Goal: Task Accomplishment & Management: Manage account settings

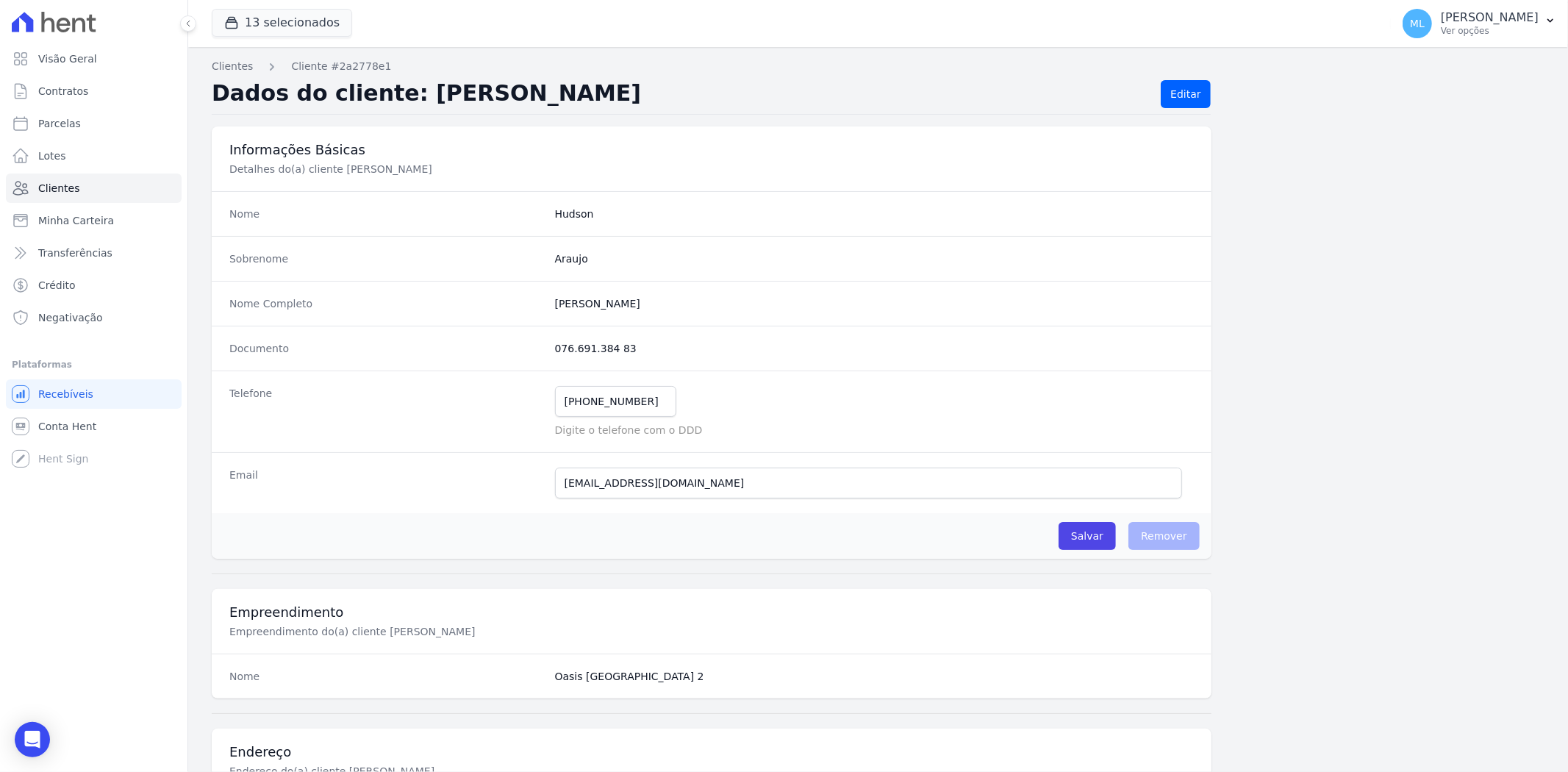
scroll to position [245, 0]
